Goal: Information Seeking & Learning: Find specific fact

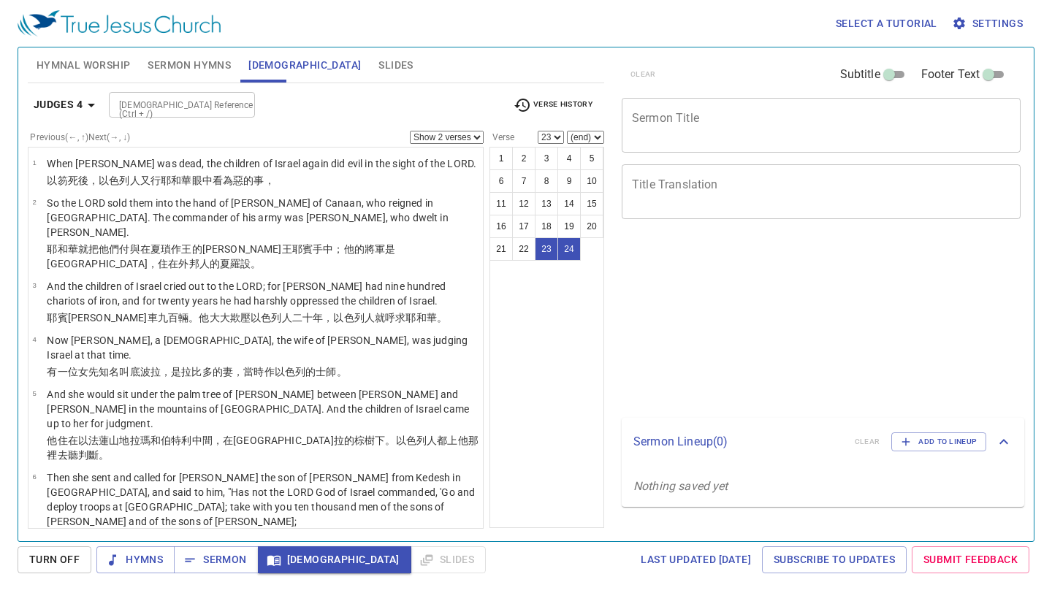
select select "2"
select select "23"
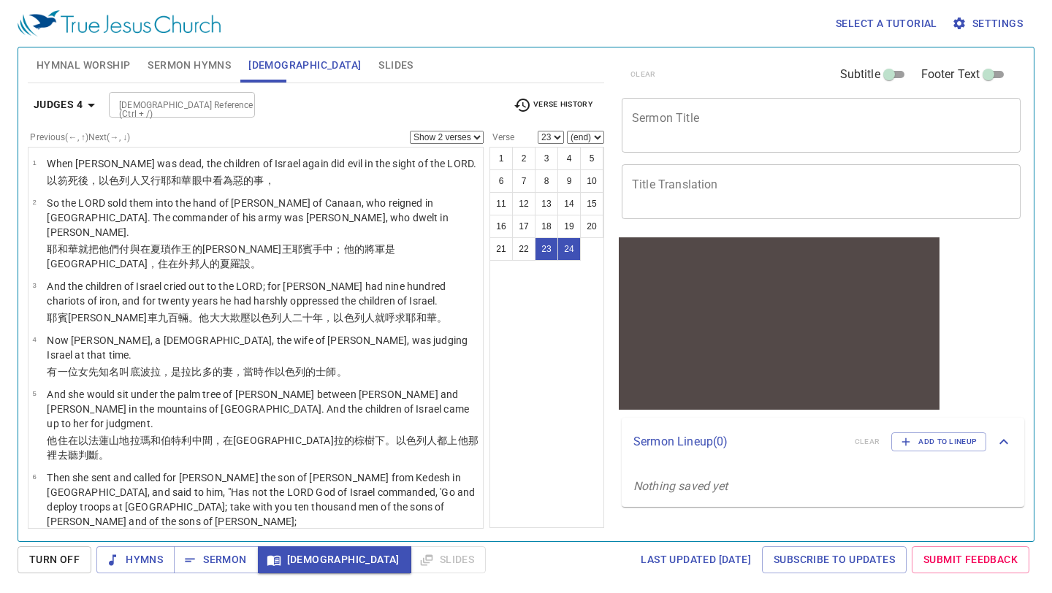
scroll to position [1119, 0]
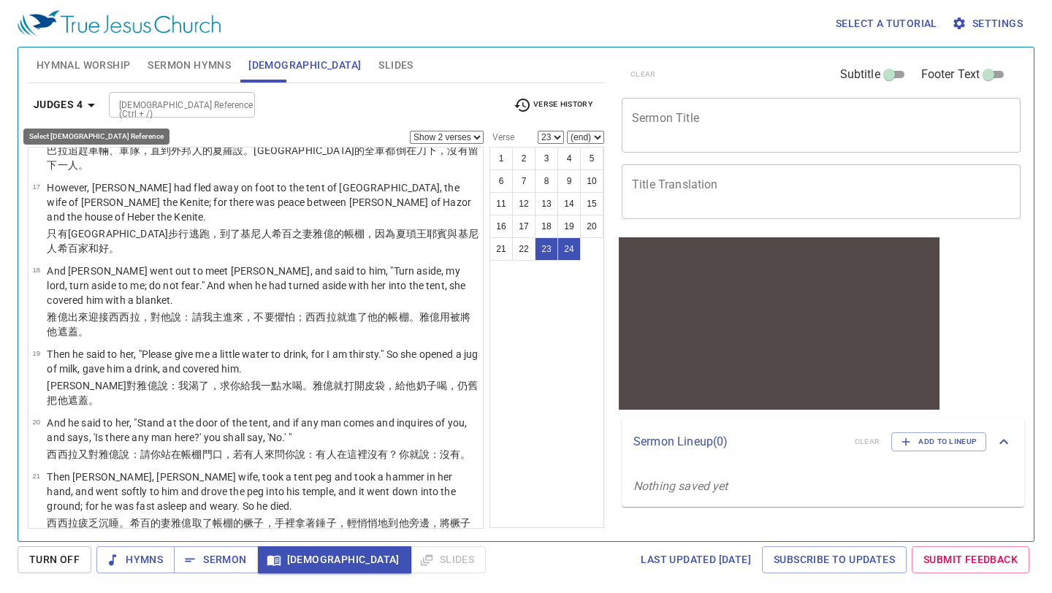
click at [94, 96] on icon "button" at bounding box center [92, 105] width 18 height 18
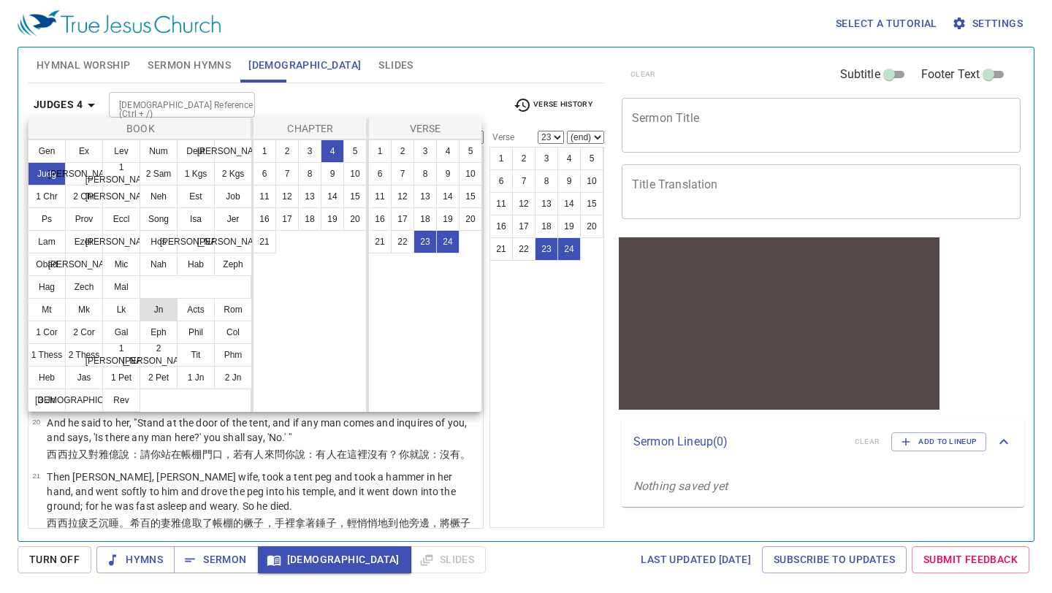
click at [162, 305] on button "Jn" at bounding box center [159, 309] width 38 height 23
select select "1"
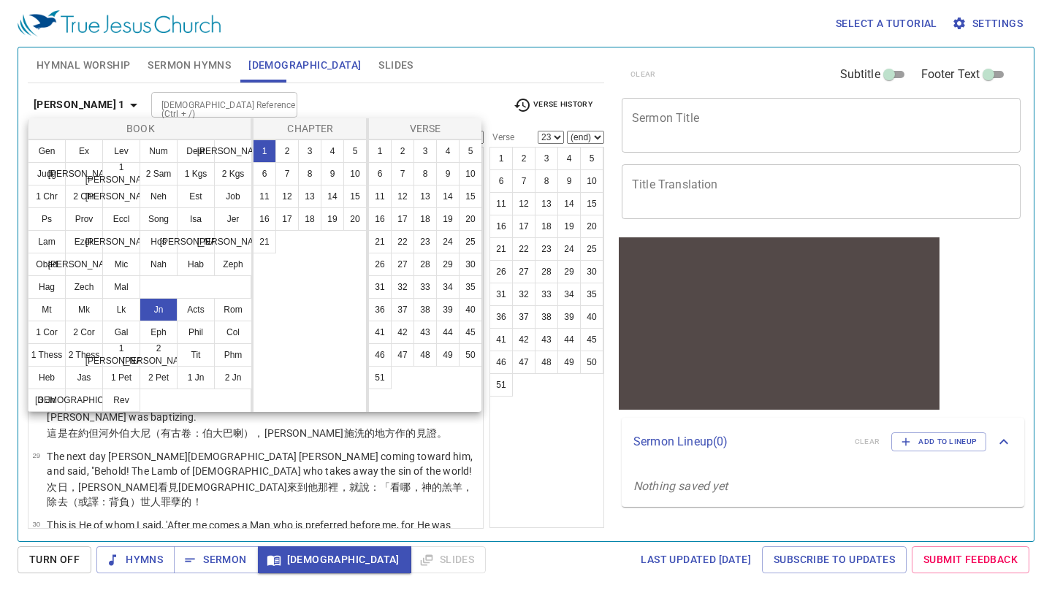
scroll to position [0, 0]
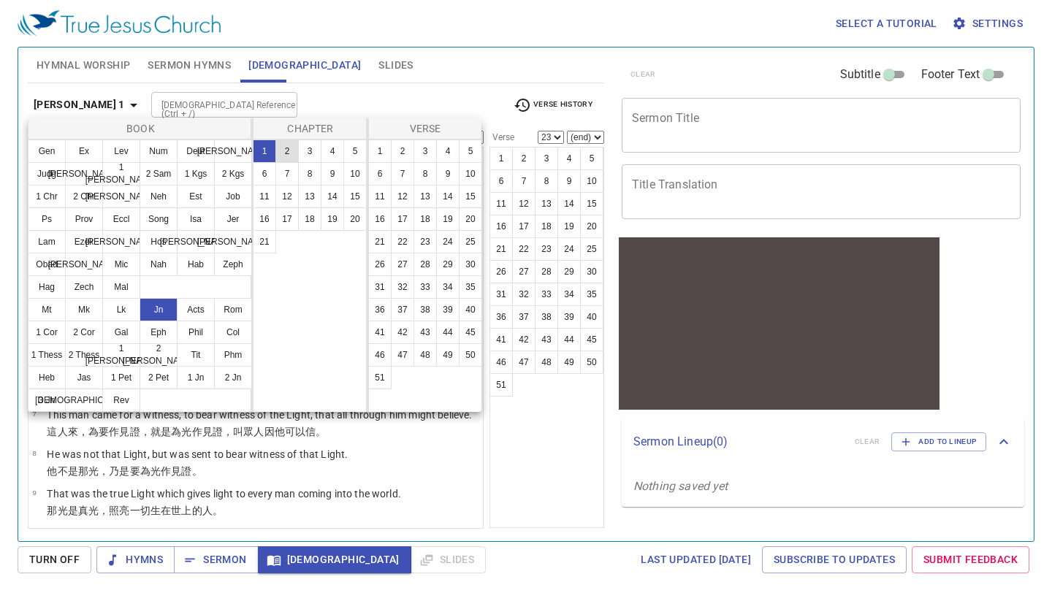
click at [286, 145] on button "2" at bounding box center [286, 151] width 23 height 23
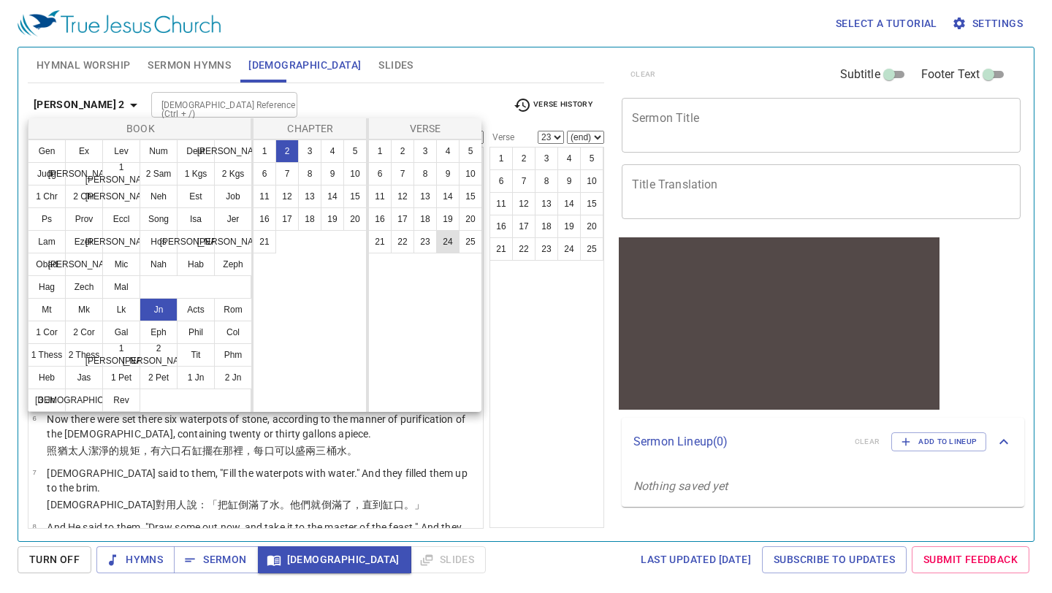
click at [447, 238] on button "24" at bounding box center [447, 241] width 23 height 23
select select "24"
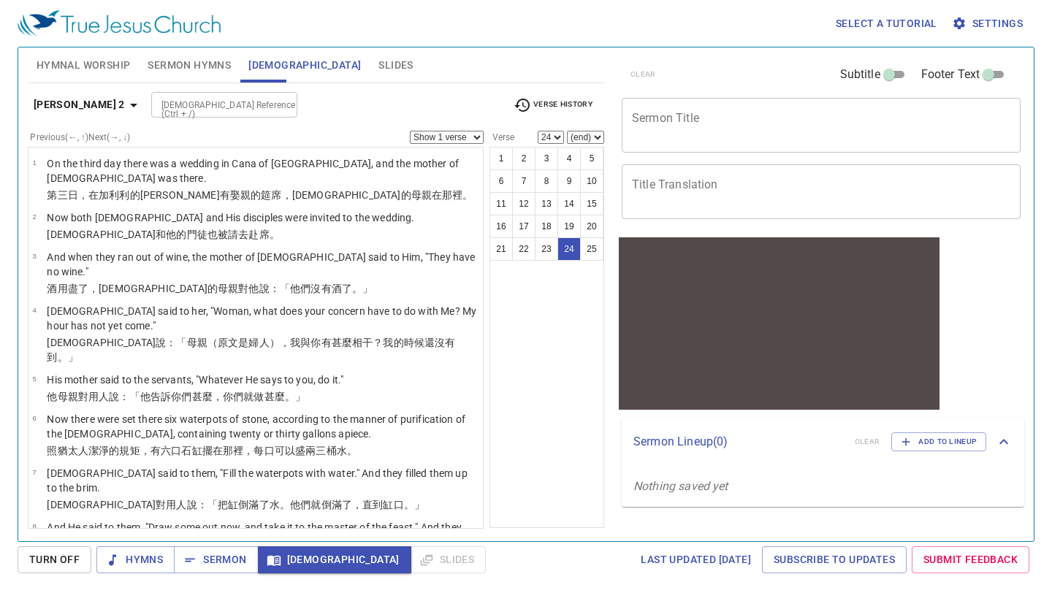
scroll to position [866, 0]
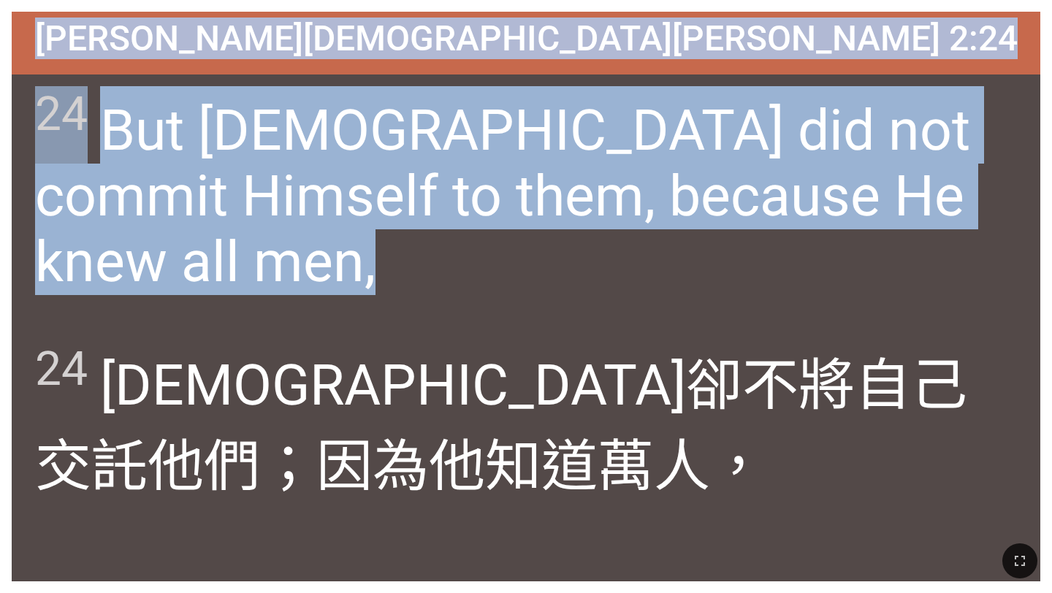
click at [437, 283] on div "24 But [DEMOGRAPHIC_DATA] did not commit Himself to them, because He knew all m…" at bounding box center [526, 201] width 1029 height 253
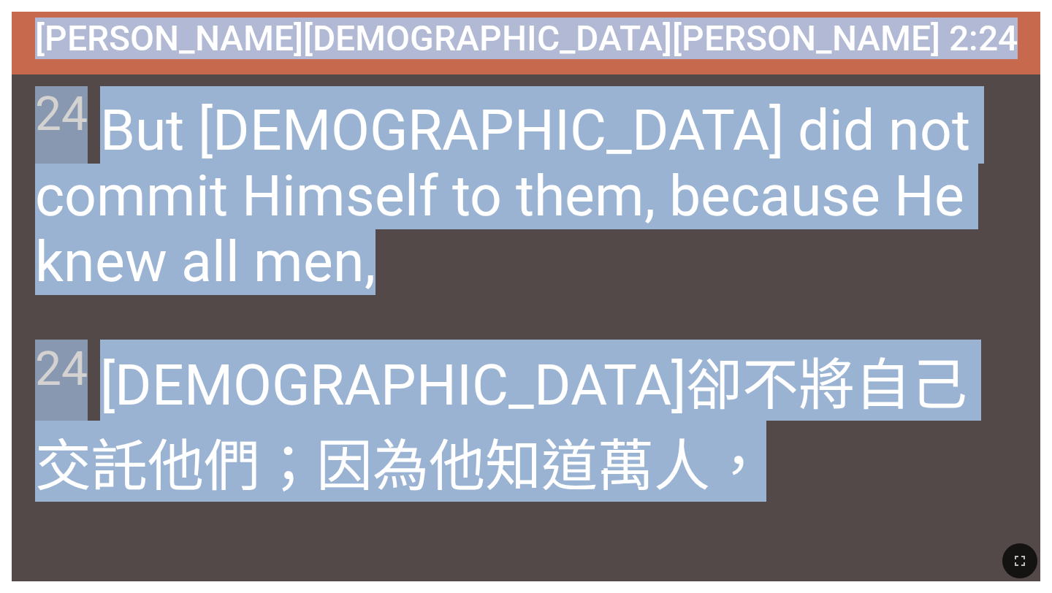
drag, startPoint x: 380, startPoint y: 34, endPoint x: 668, endPoint y: 476, distance: 527.4
click at [668, 476] on div "[PERSON_NAME][DEMOGRAPHIC_DATA][PERSON_NAME] 2:24 [PERSON_NAME][DEMOGRAPHIC_DAT…" at bounding box center [526, 297] width 1029 height 570
copy div "[PERSON_NAME][DEMOGRAPHIC_DATA][PERSON_NAME] 2:24 [PERSON_NAME][DEMOGRAPHIC_DAT…"
